Goal: Transaction & Acquisition: Purchase product/service

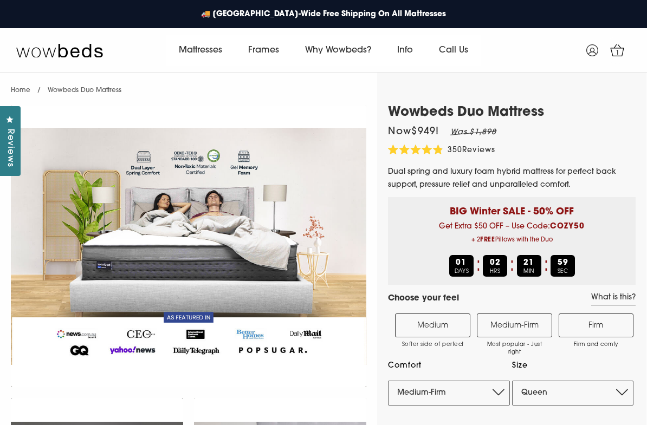
select select "Medium-Firm"
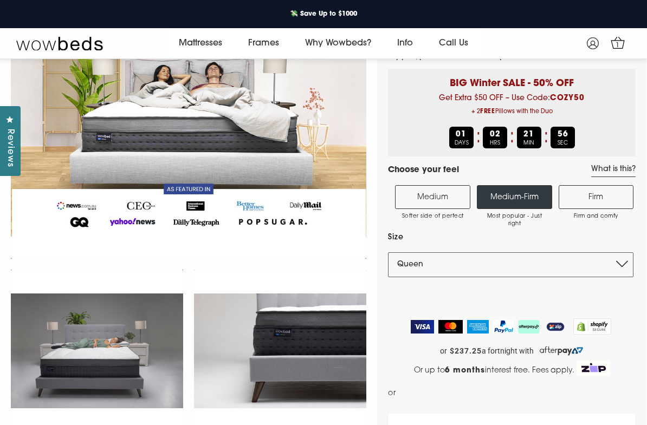
scroll to position [136, 0]
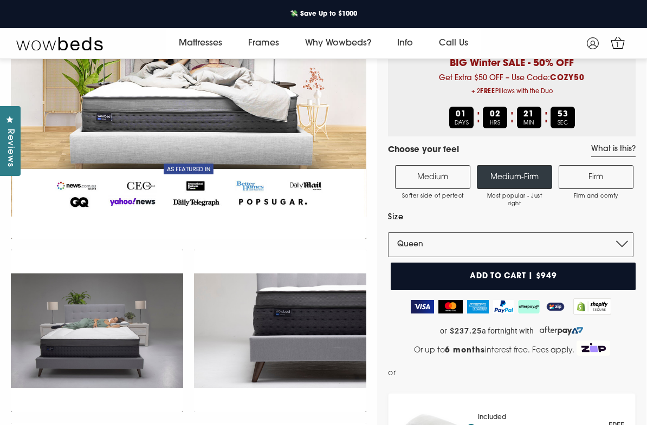
click at [439, 172] on label "Medium Softer side of perfect" at bounding box center [432, 177] width 75 height 24
click at [0, 0] on input "Medium Softer side of perfect" at bounding box center [0, 0] width 0 height 0
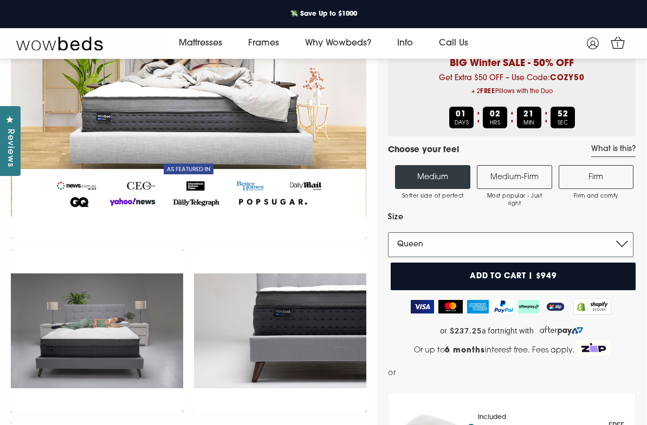
click at [625, 241] on select "Single King Single Double Queen King" at bounding box center [511, 245] width 246 height 25
select select "King"
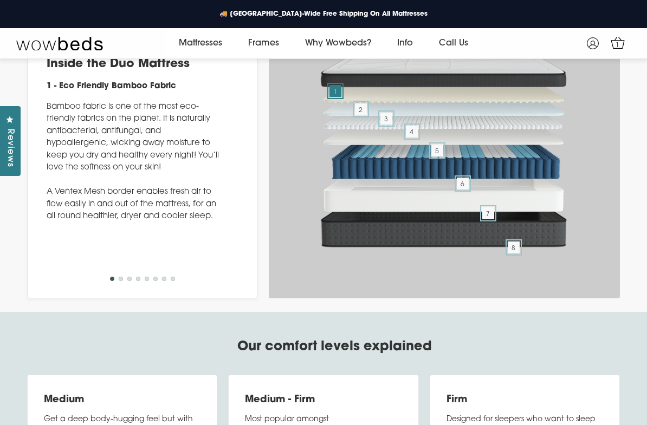
scroll to position [3618, 0]
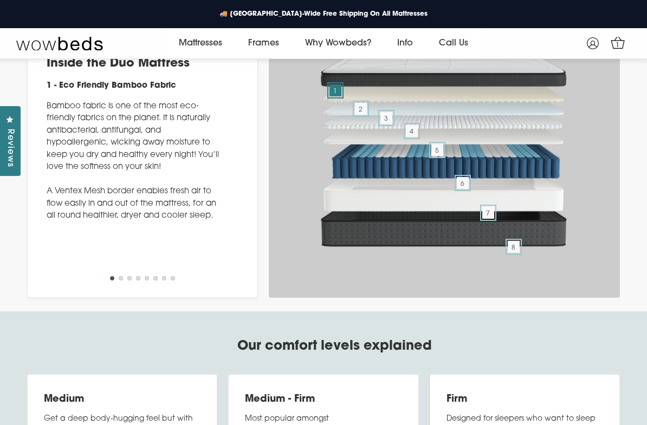
click at [443, 156] on span "5" at bounding box center [437, 150] width 12 height 12
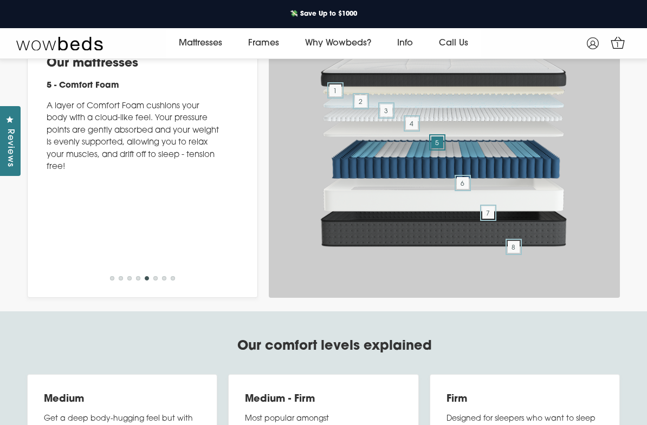
click at [469, 189] on span "6" at bounding box center [463, 183] width 12 height 12
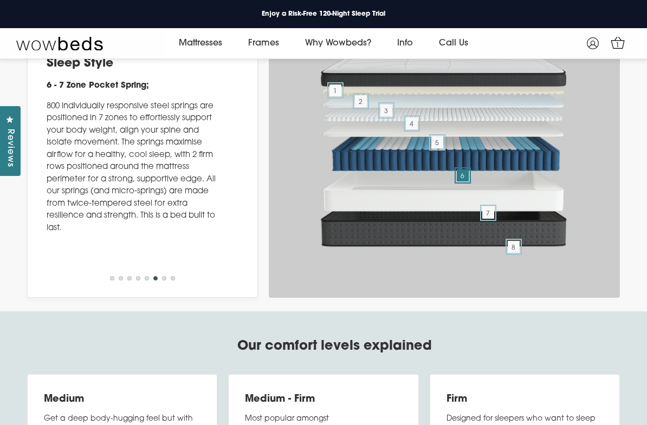
click at [491, 219] on span "7" at bounding box center [488, 213] width 12 height 12
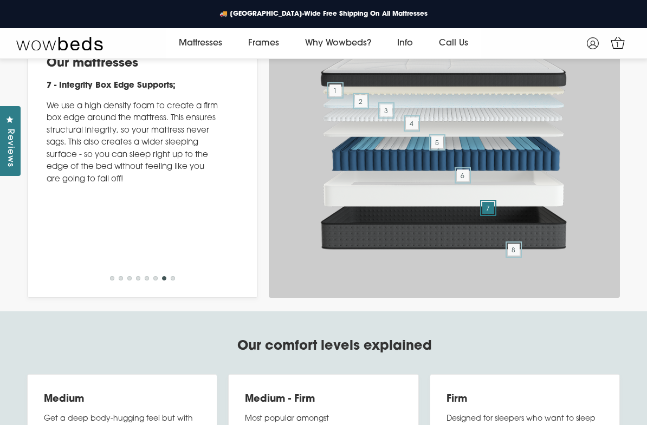
click at [513, 256] on span "8" at bounding box center [514, 250] width 12 height 12
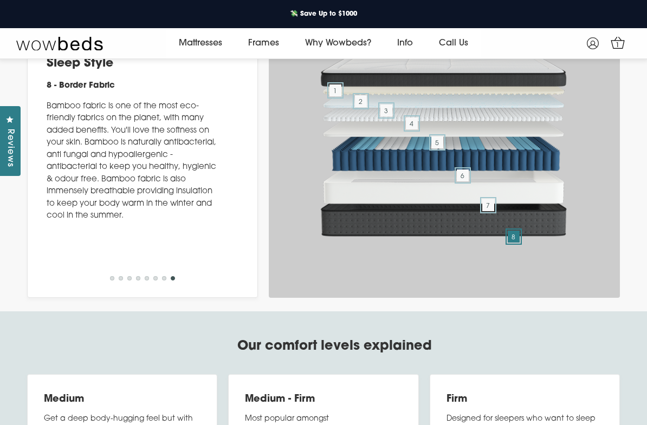
click at [338, 96] on span "1" at bounding box center [336, 91] width 12 height 12
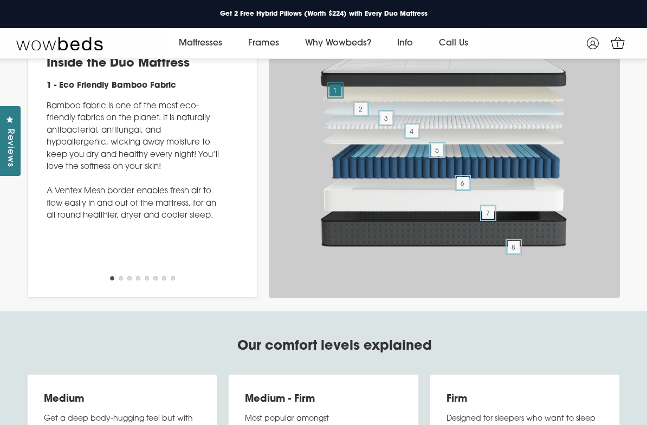
click at [360, 115] on span "2" at bounding box center [361, 109] width 12 height 12
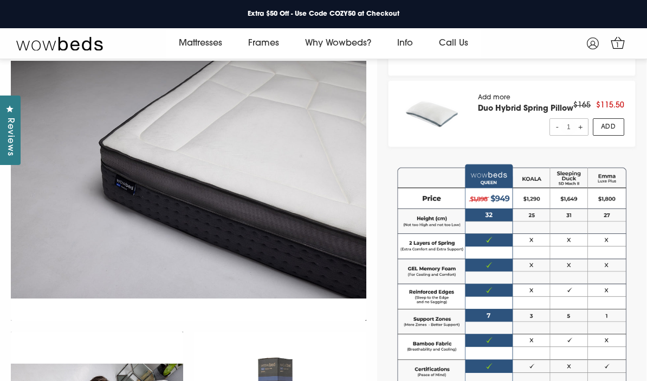
scroll to position [520, 0]
